Goal: Task Accomplishment & Management: Use online tool/utility

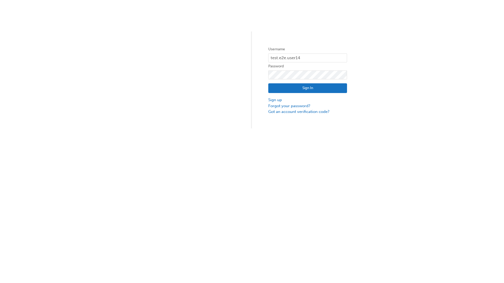
type input "test.e2e.user14"
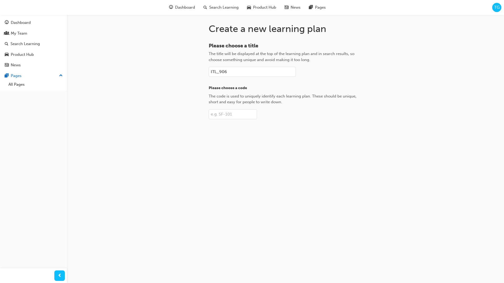
type input "ITL_906"
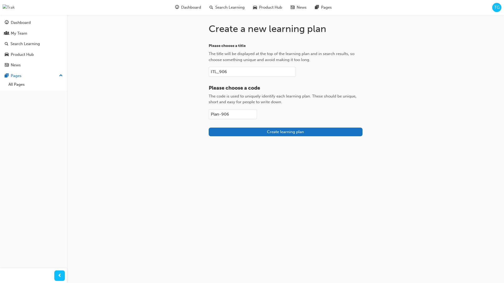
type input "Plan-906"
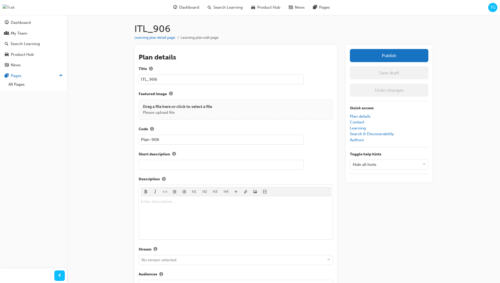
scroll to position [74, 0]
